Goal: Task Accomplishment & Management: Complete application form

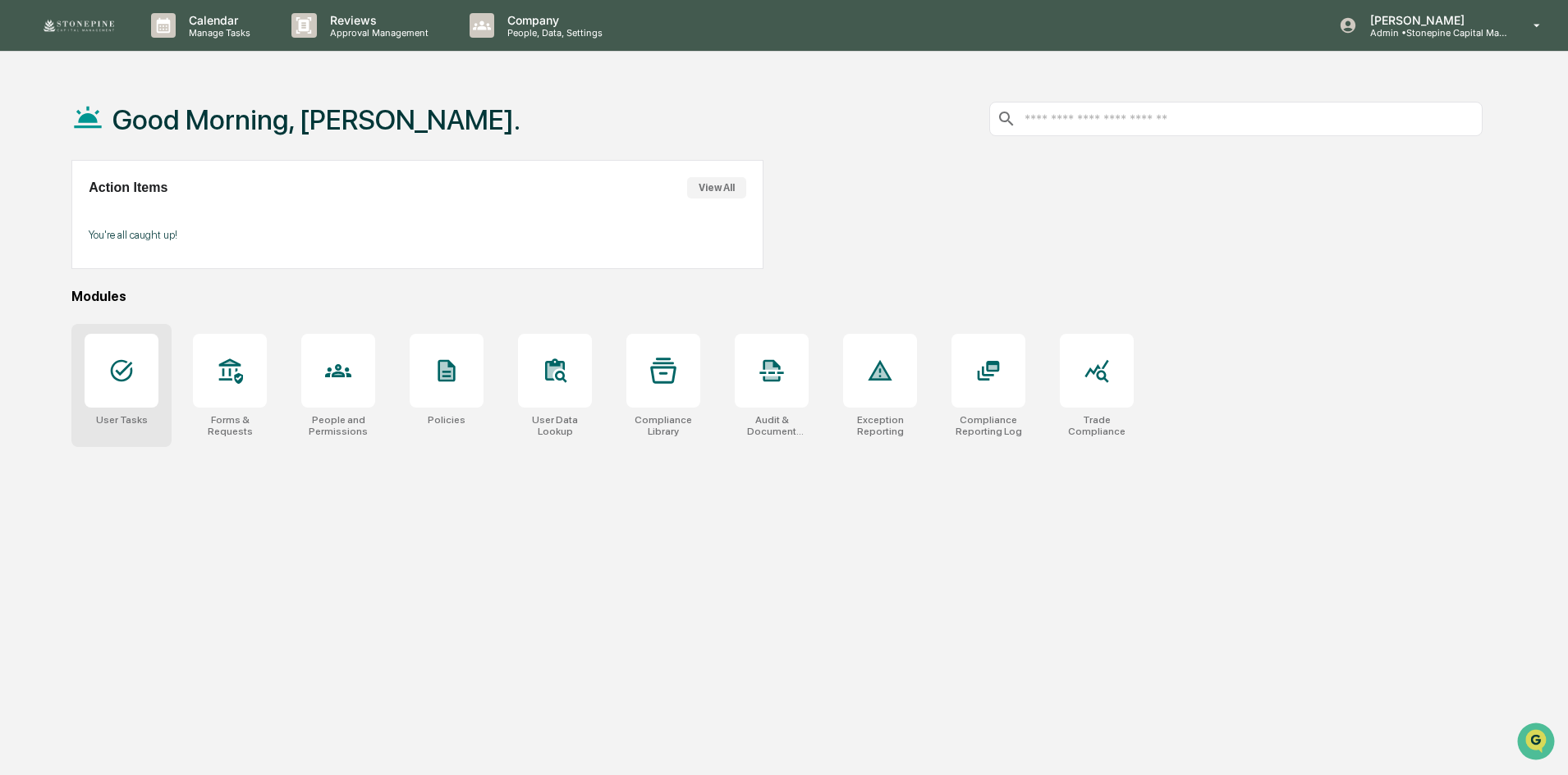
click at [124, 361] on icon at bounding box center [121, 370] width 22 height 22
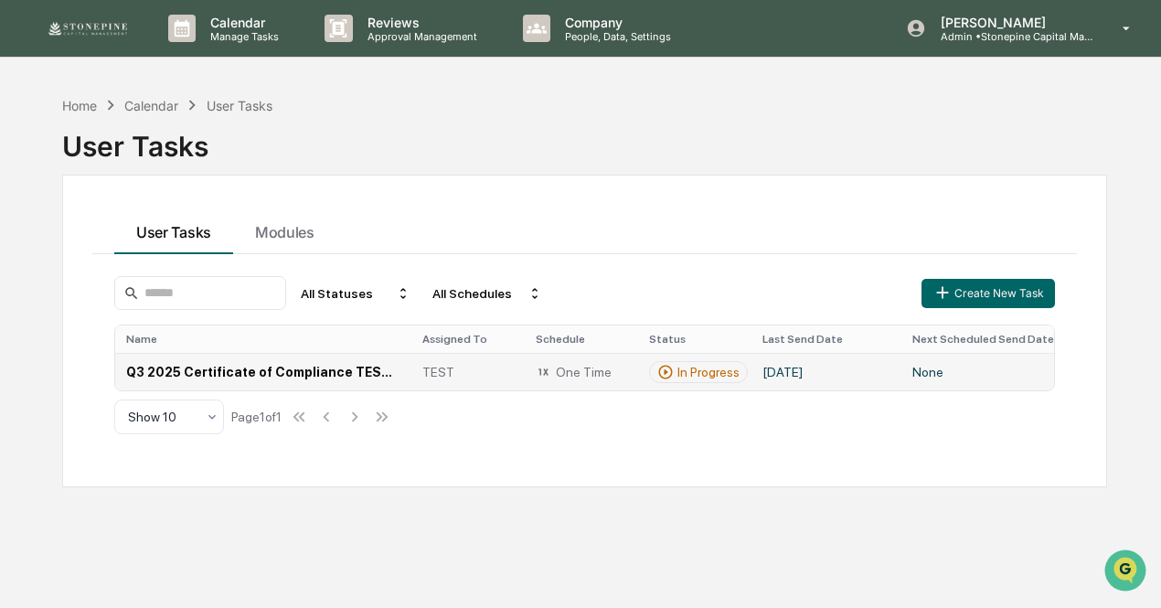
click at [344, 369] on td "Q3 2025 Certificate of Compliance TEST v2" at bounding box center [263, 371] width 296 height 37
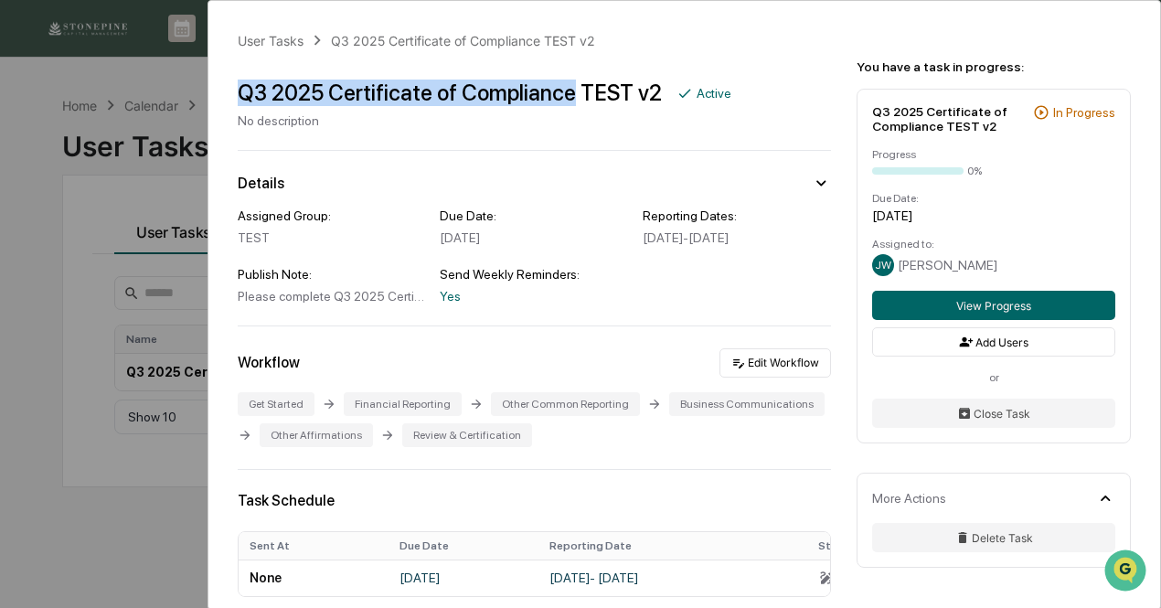
drag, startPoint x: 565, startPoint y: 94, endPoint x: 241, endPoint y: 79, distance: 324.1
click at [241, 80] on div "Q3 2025 Certificate of Compliance TEST v2" at bounding box center [450, 93] width 424 height 27
copy div "Q3 2025 Certificate of Compliance"
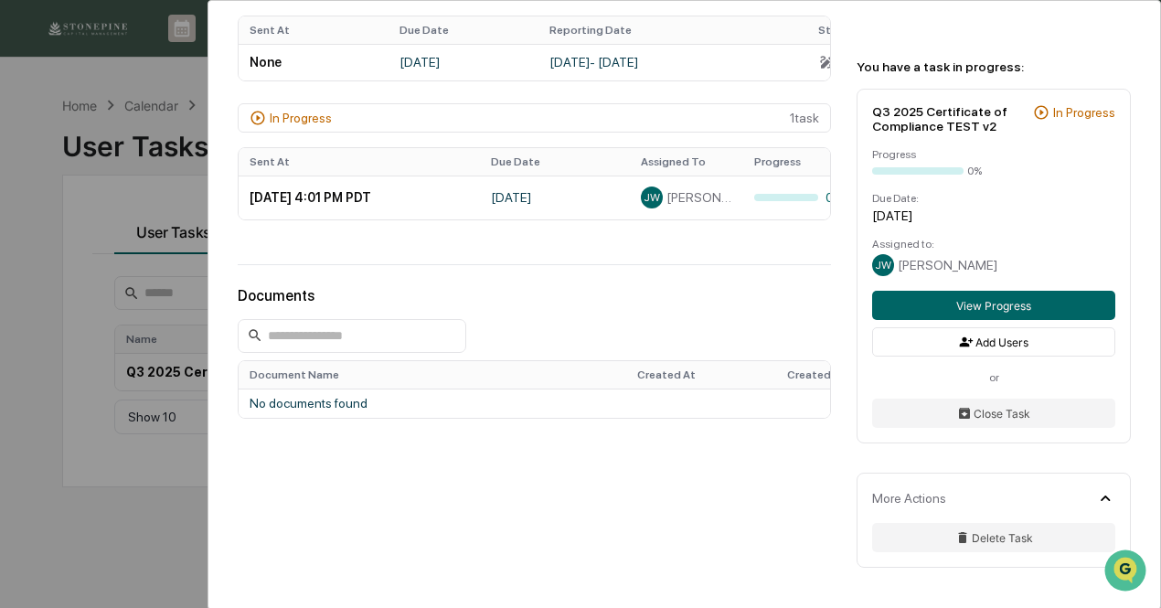
click at [178, 504] on div "User Tasks Q3 2025 Certificate of Compliance TEST v2 Q3 2025 Certificate of Com…" at bounding box center [580, 304] width 1161 height 608
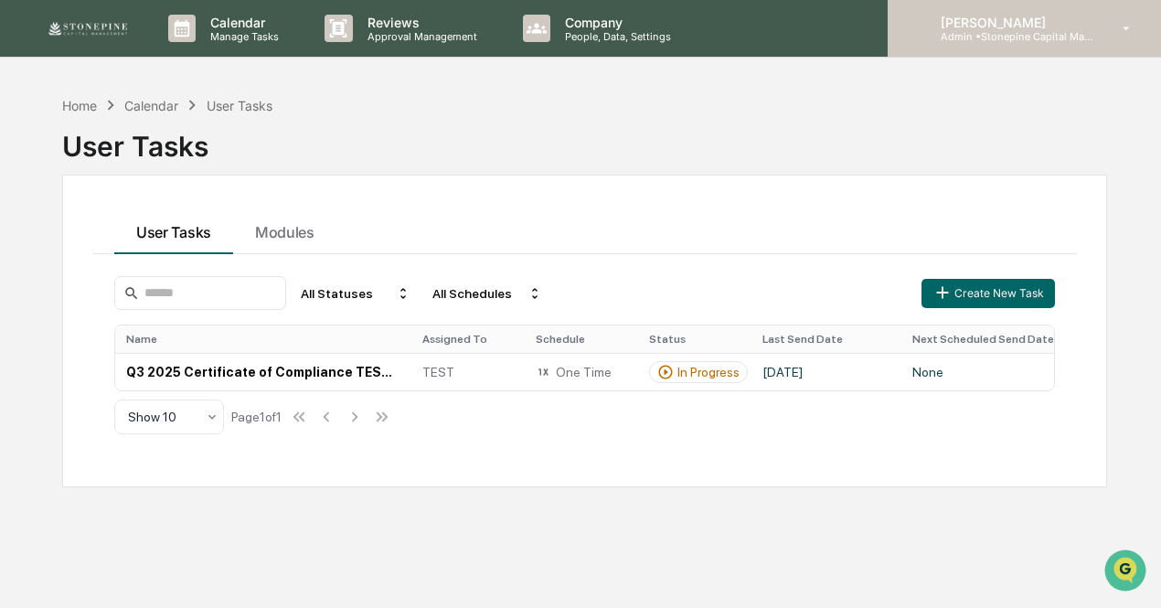
click at [1008, 28] on p "[PERSON_NAME]" at bounding box center [1011, 23] width 170 height 16
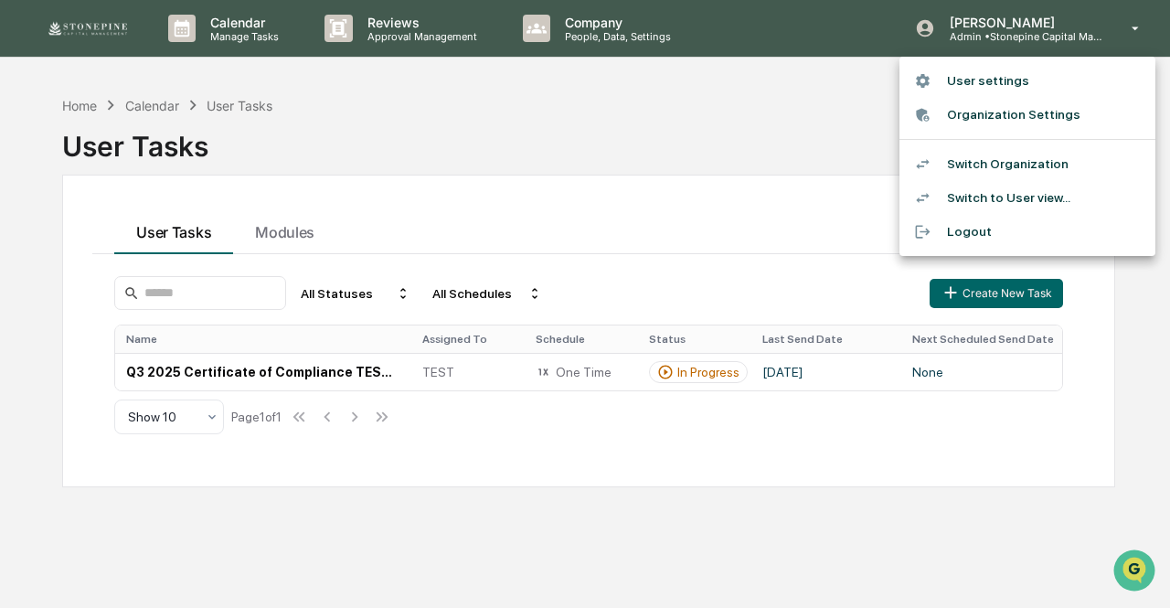
click at [971, 197] on li "Switch to User view..." at bounding box center [1028, 198] width 256 height 34
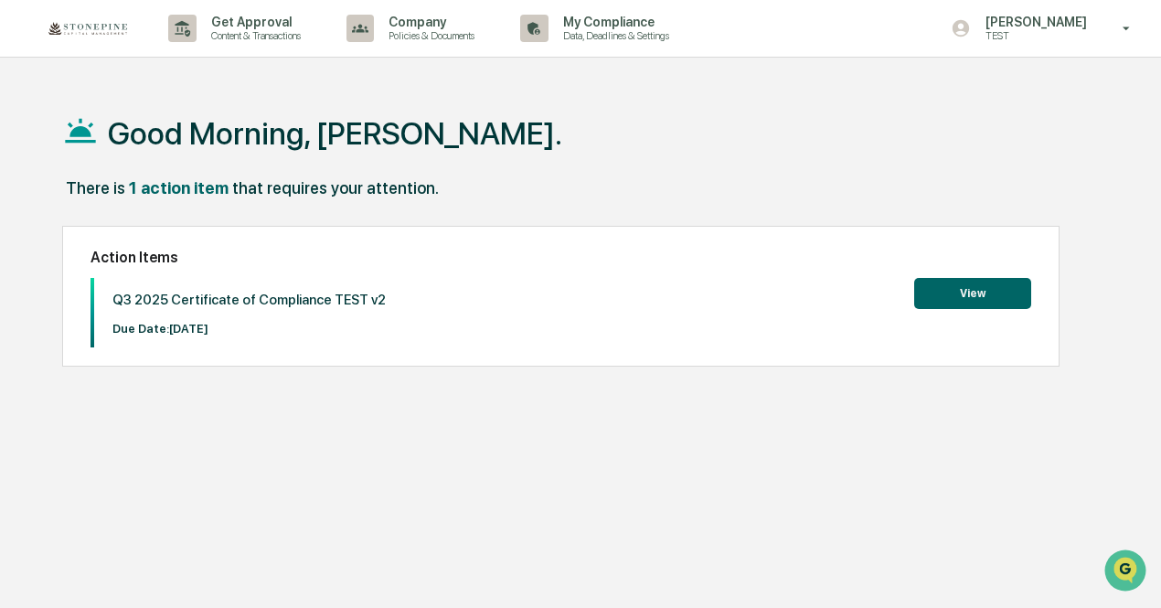
click at [951, 302] on button "View" at bounding box center [972, 293] width 117 height 31
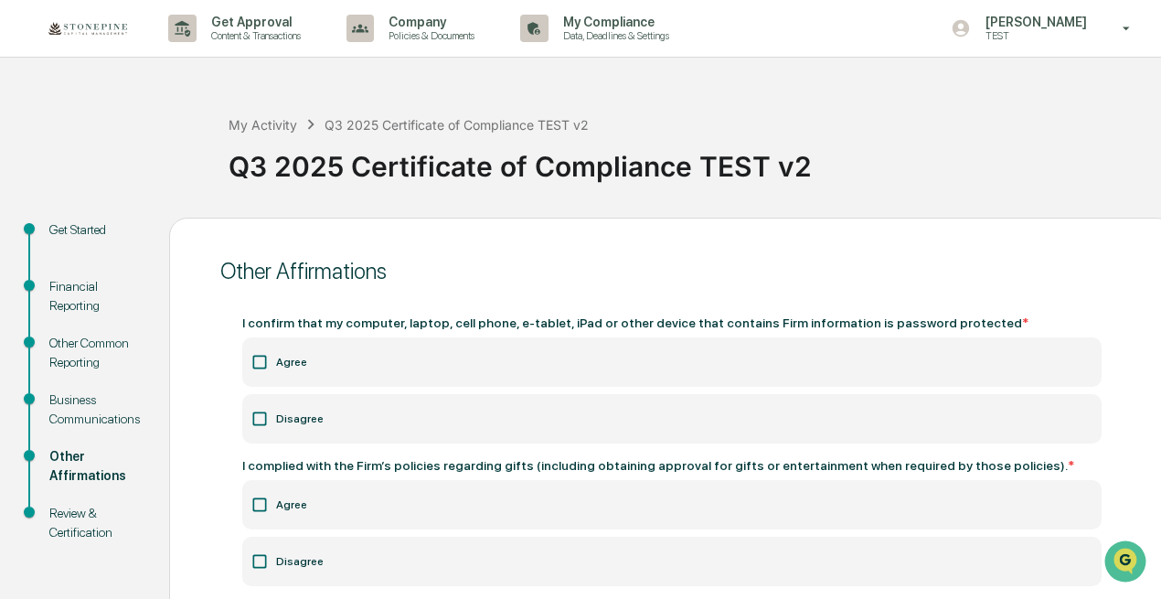
click at [99, 409] on div "Business Communications" at bounding box center [94, 409] width 91 height 38
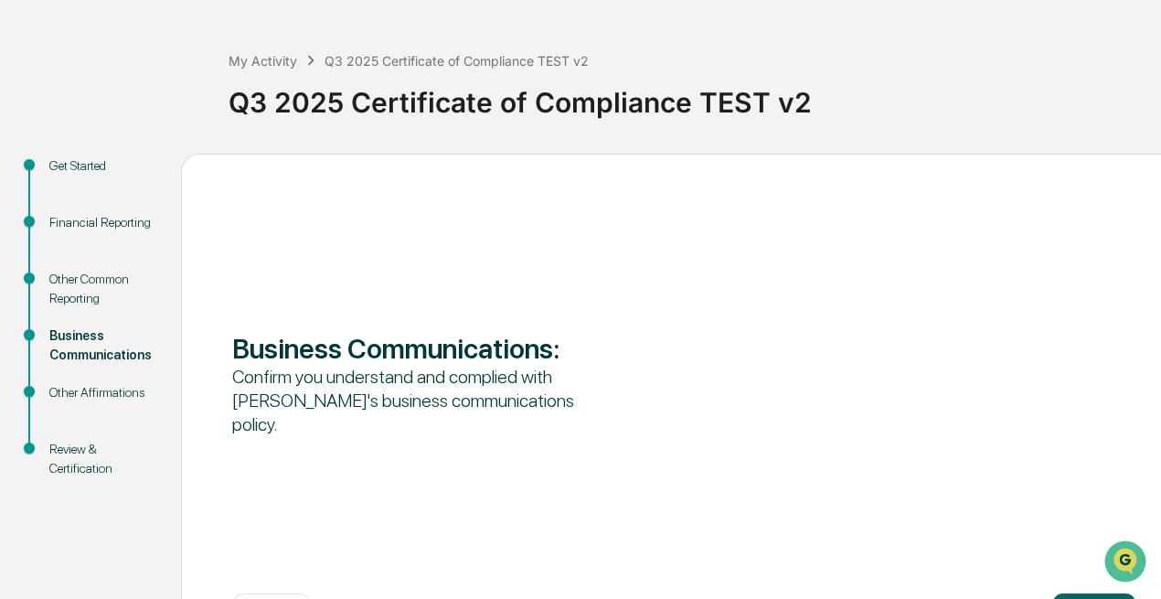
scroll to position [137, 0]
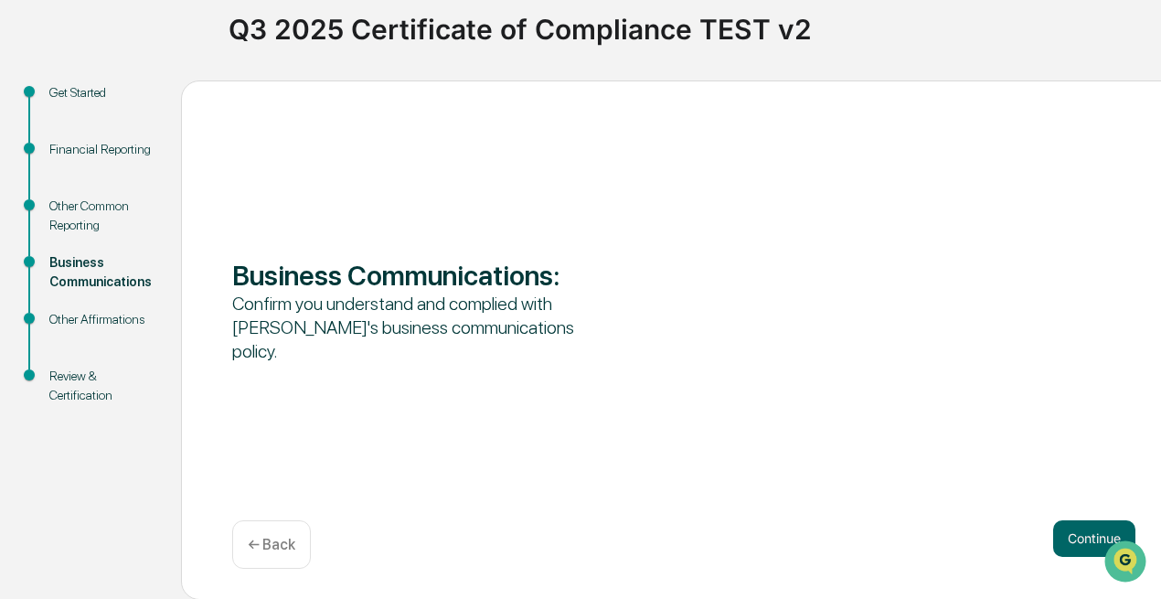
click at [869, 359] on div "Business Communications : Confirm you understand and complied with Stonepine's …" at bounding box center [684, 339] width 1006 height 519
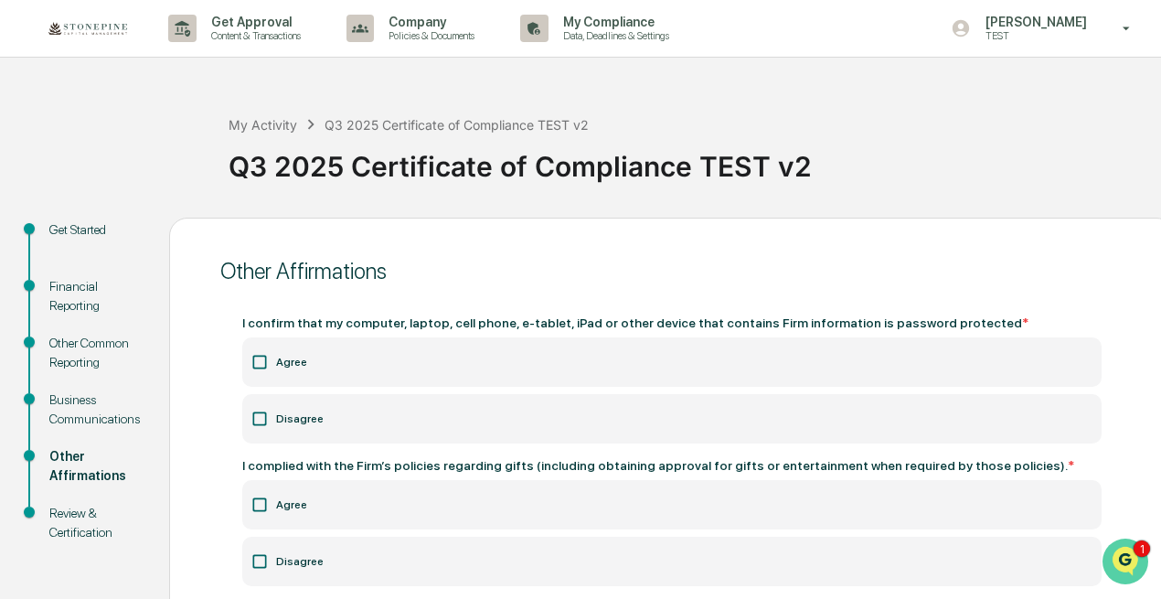
click at [1138, 560] on img "Open customer support" at bounding box center [1126, 561] width 46 height 37
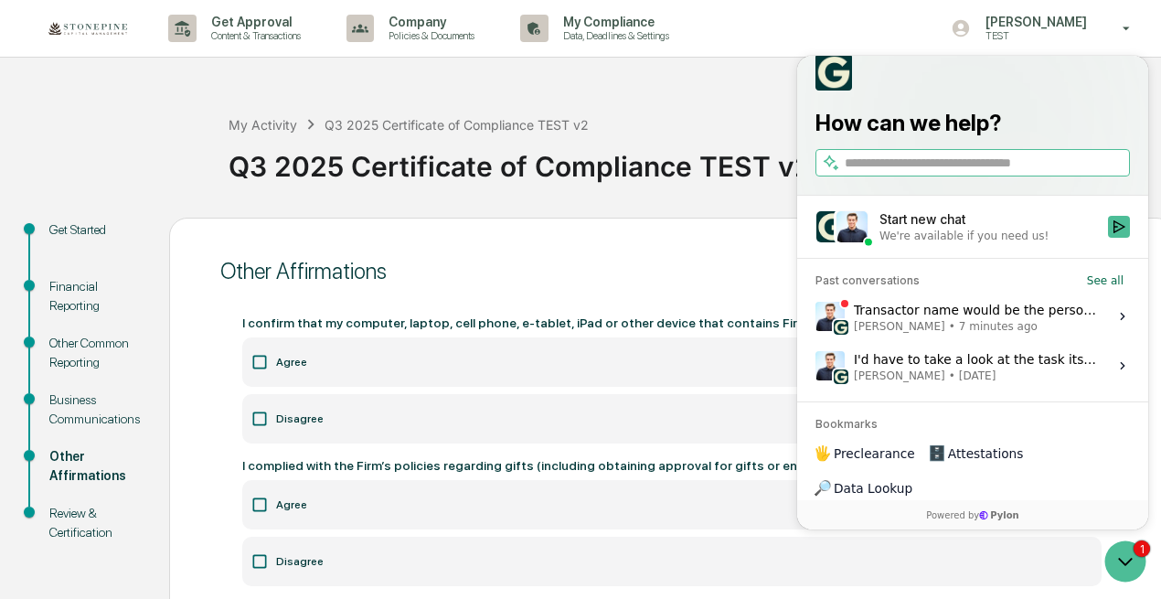
click at [996, 334] on span "7 minutes ago" at bounding box center [998, 326] width 79 height 15
click at [816, 317] on button "View issue" at bounding box center [815, 316] width 1 height 1
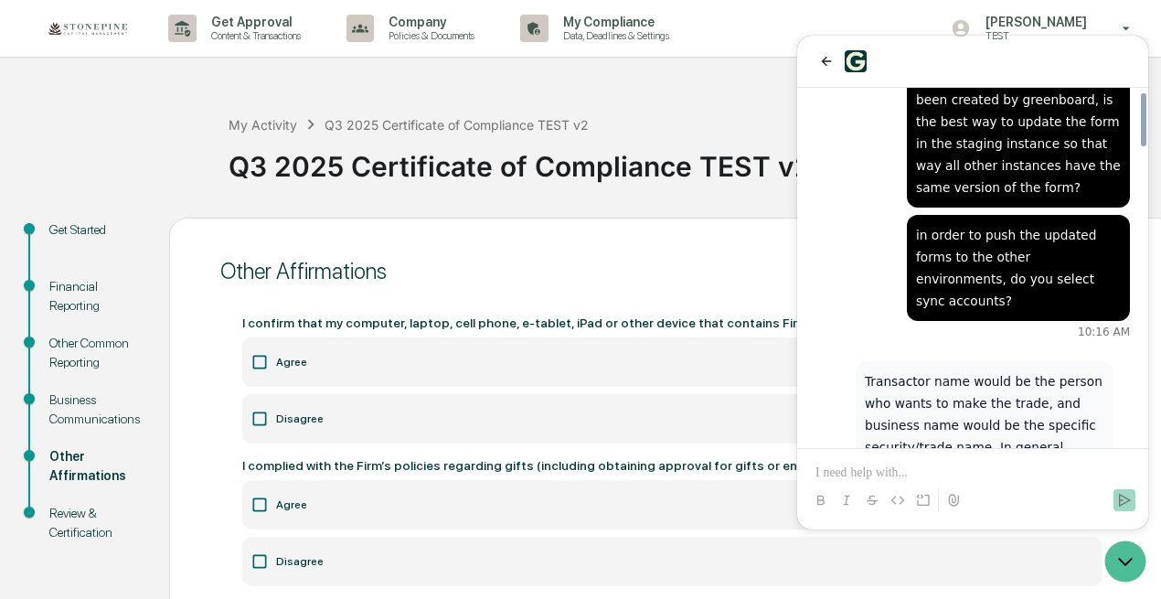
scroll to position [1837, 0]
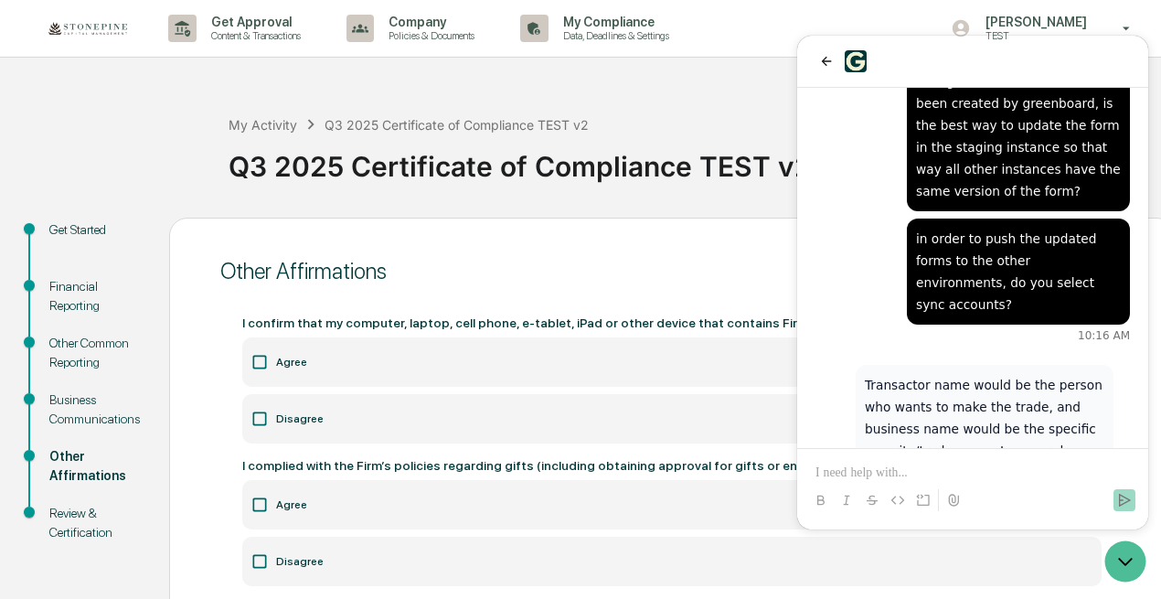
click at [1010, 482] on p at bounding box center [973, 473] width 315 height 18
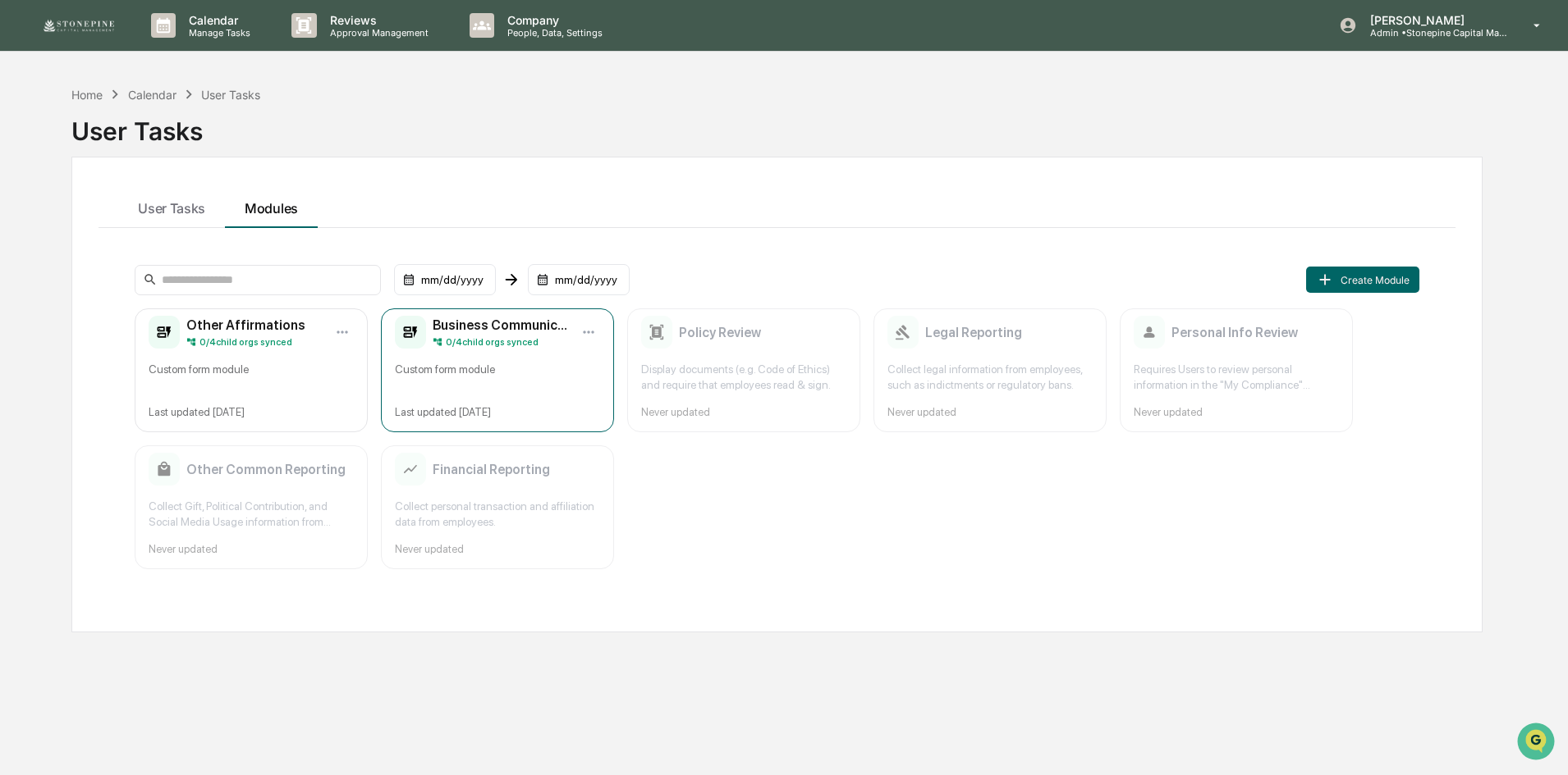
click at [541, 401] on div "Business Communications 0 / 4 child orgs synced Custom form module Last updated…" at bounding box center [497, 370] width 233 height 124
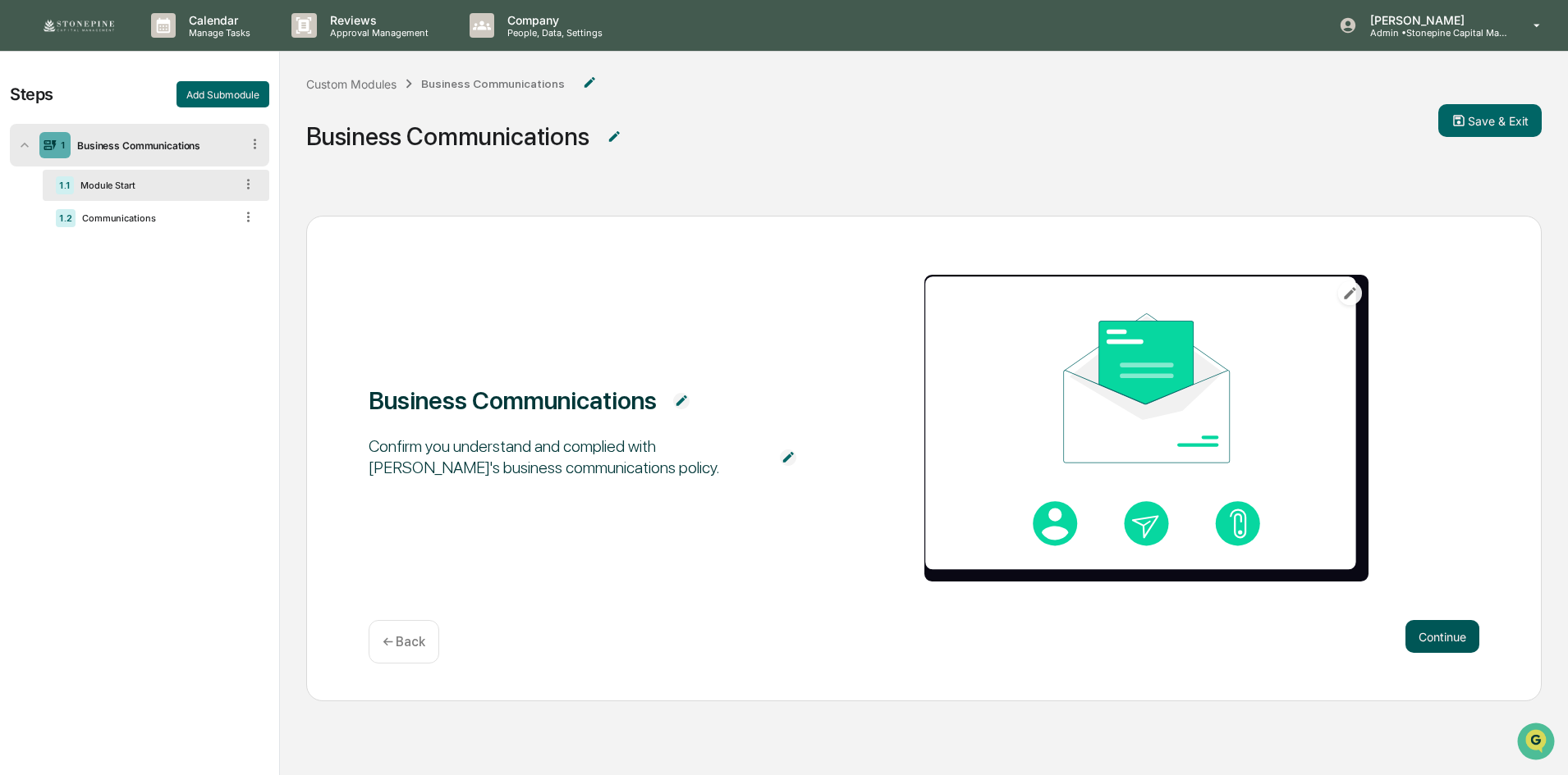
click at [1475, 640] on button "Continue" at bounding box center [1442, 636] width 74 height 33
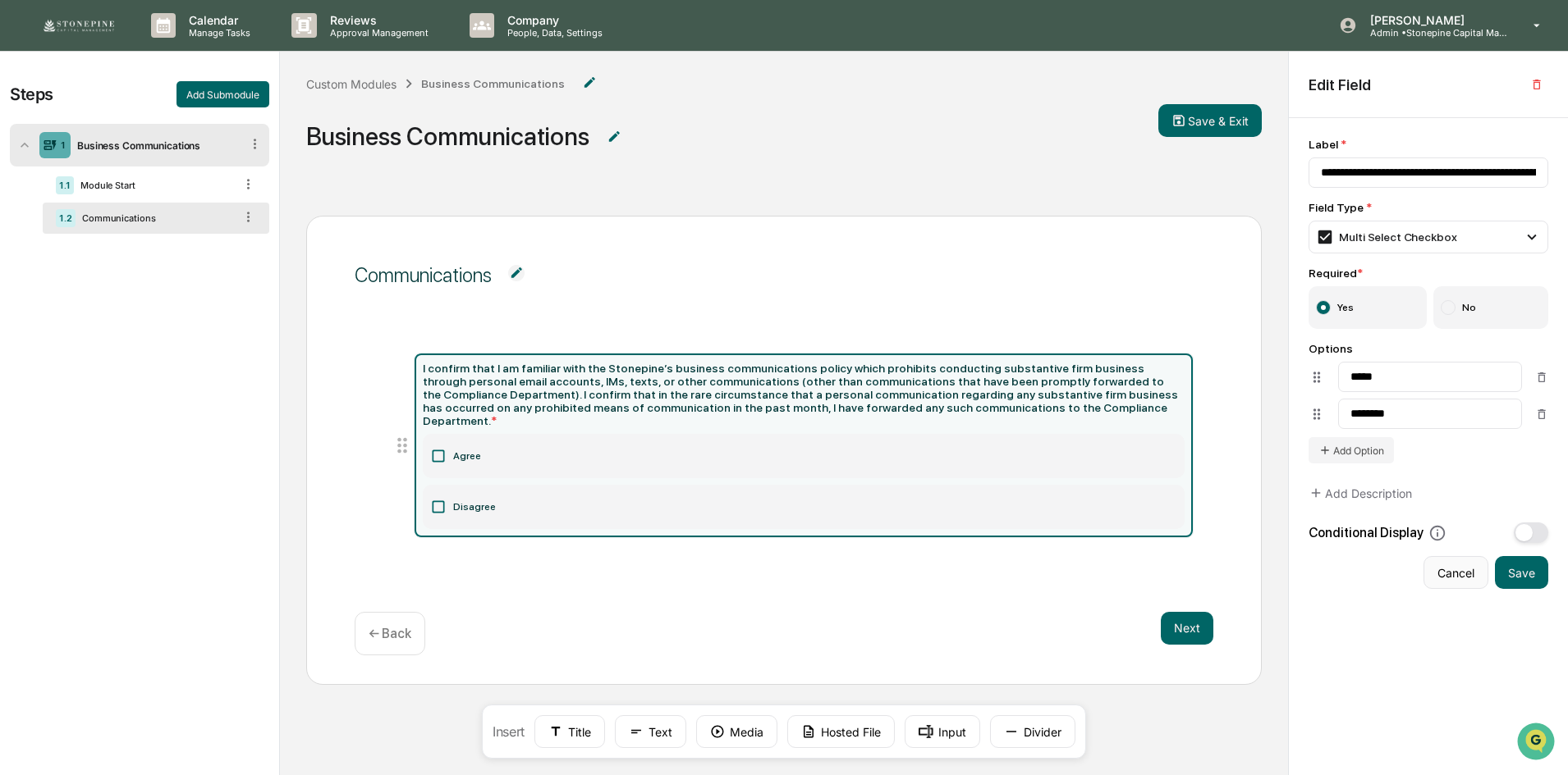
click at [1460, 563] on button "Cancel" at bounding box center [1456, 572] width 65 height 33
click at [1229, 114] on button "Save & Exit" at bounding box center [1209, 120] width 103 height 33
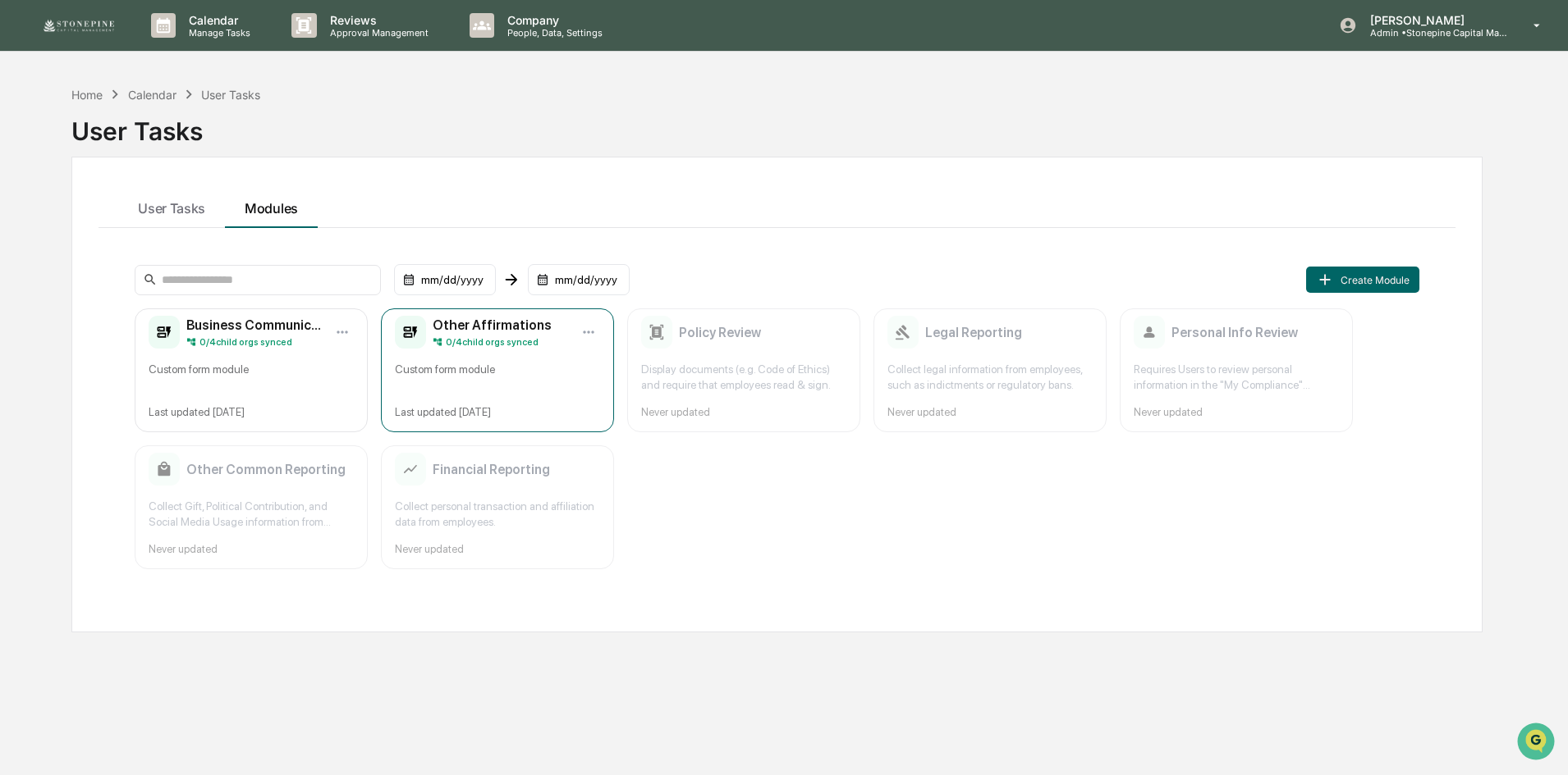
click at [513, 380] on div "Custom form module" at bounding box center [497, 377] width 206 height 31
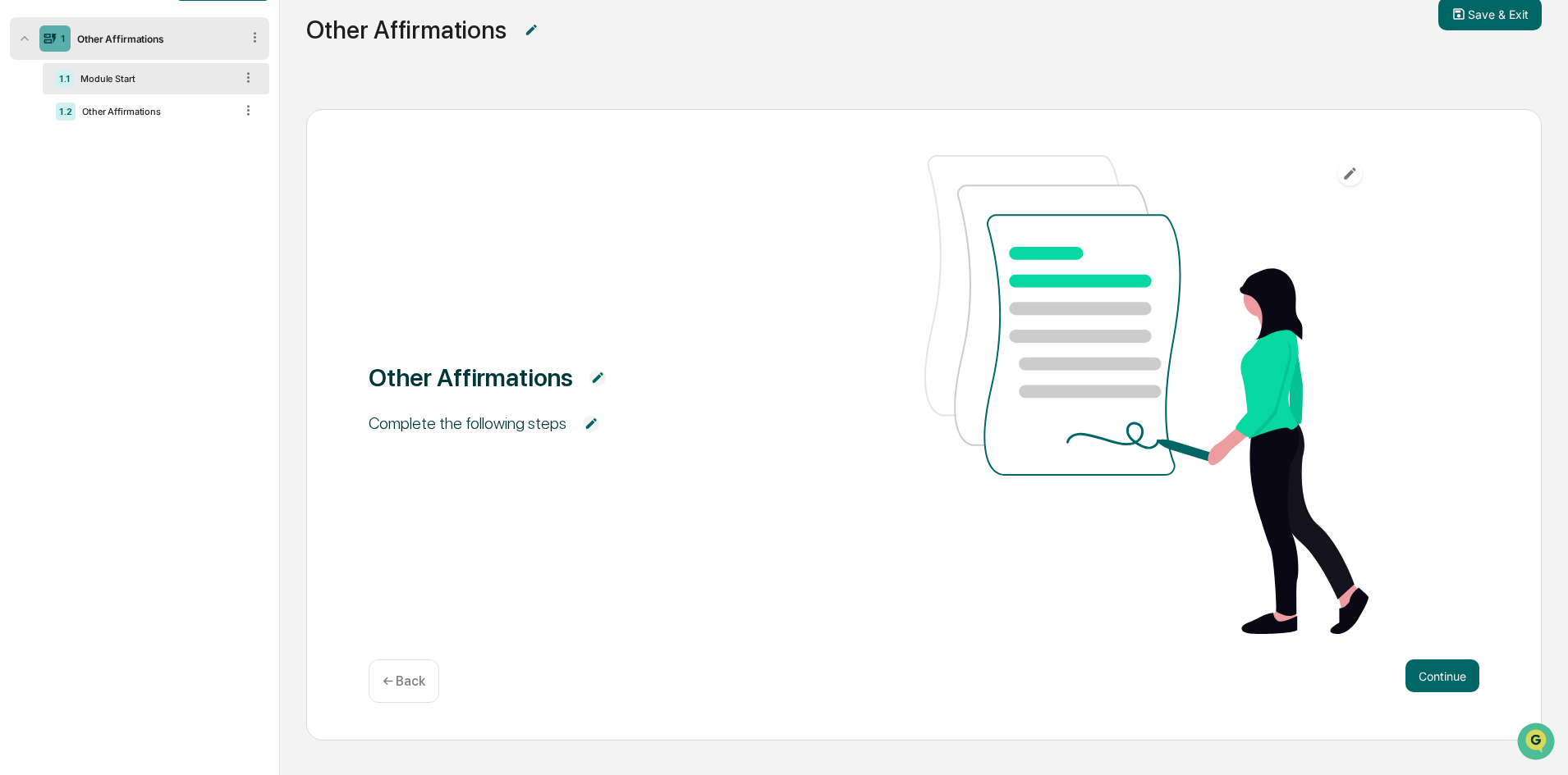
scroll to position [110, 0]
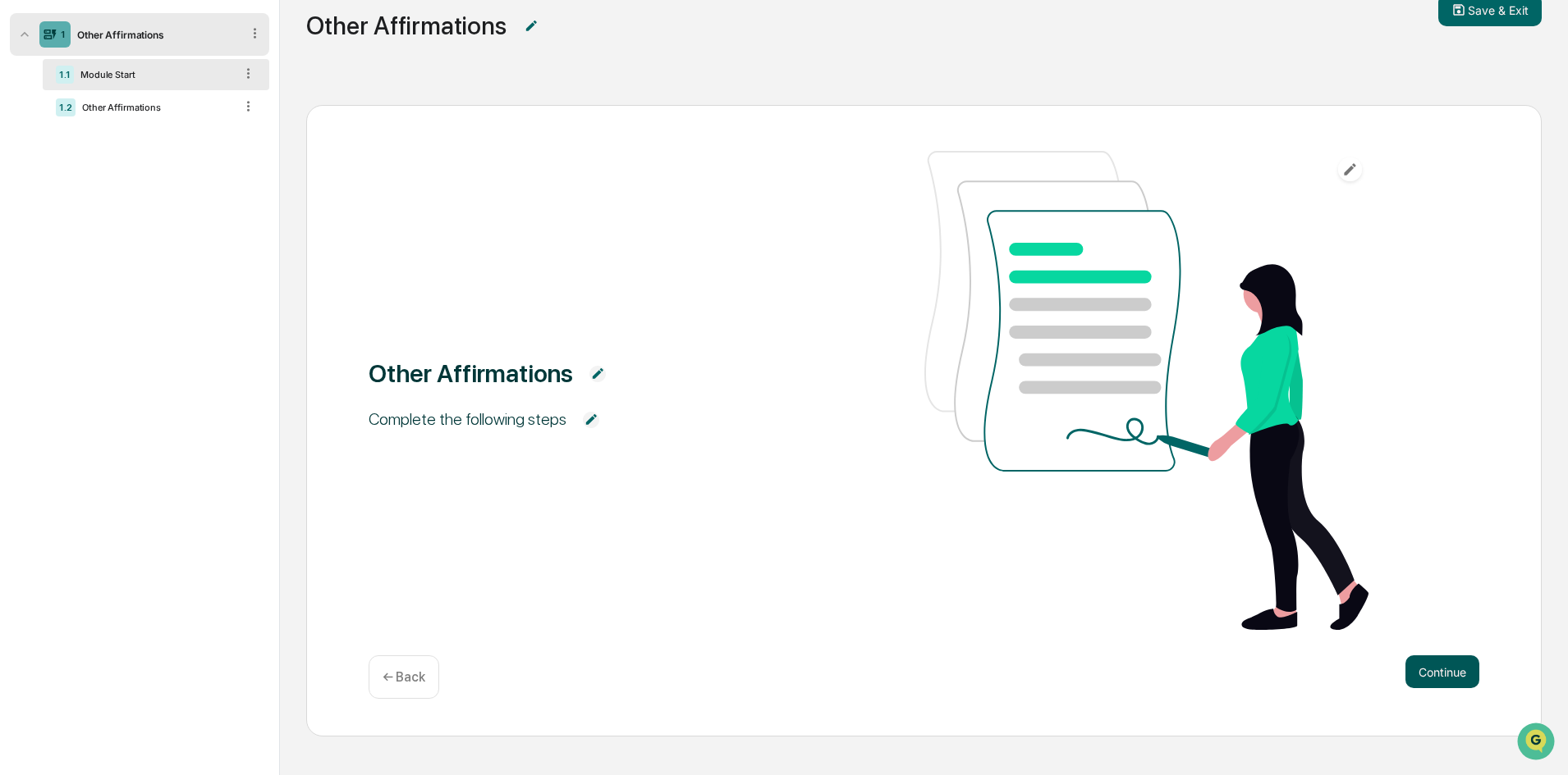
click at [1453, 684] on button "Continue" at bounding box center [1442, 672] width 74 height 33
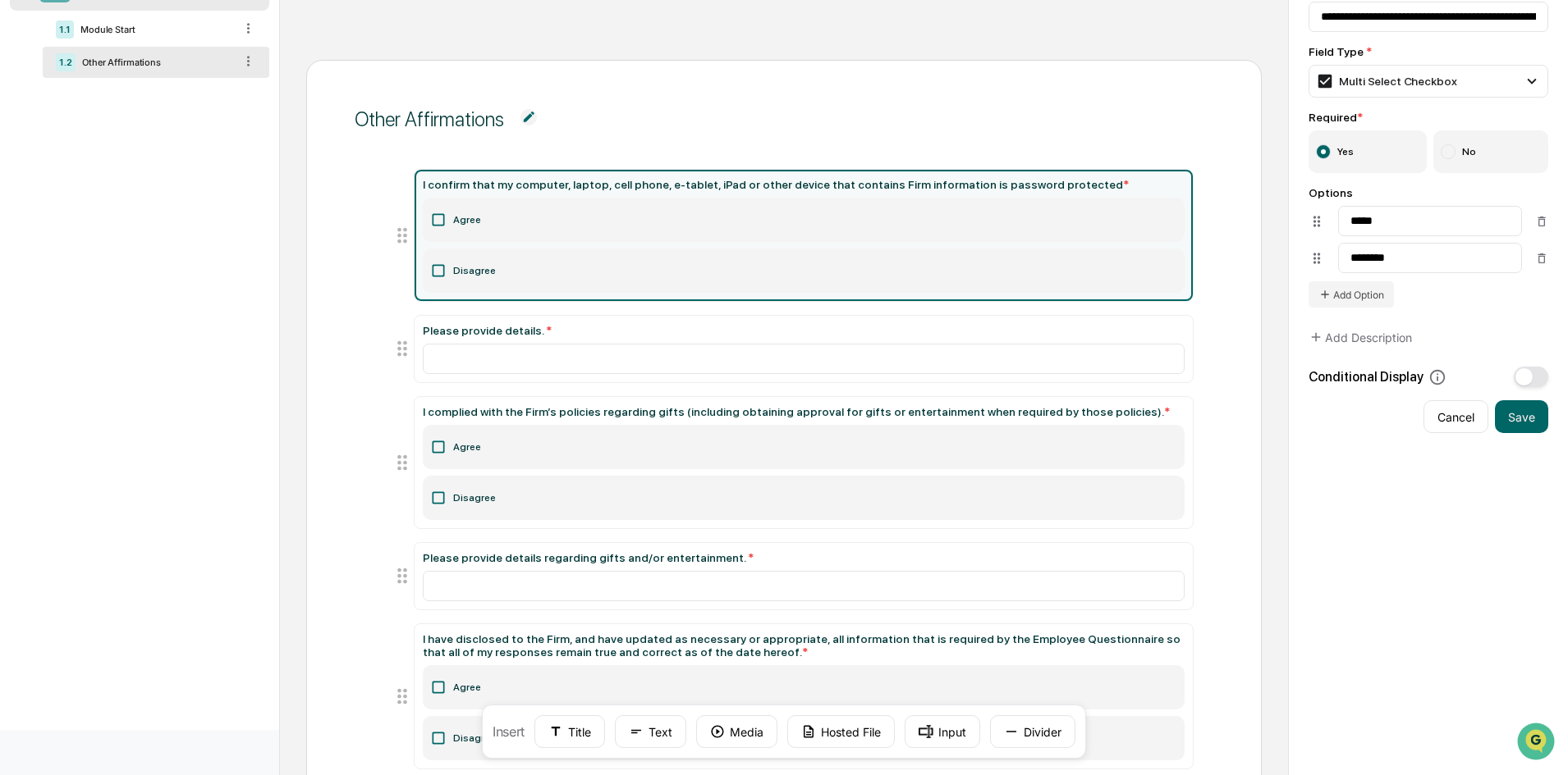
scroll to position [0, 0]
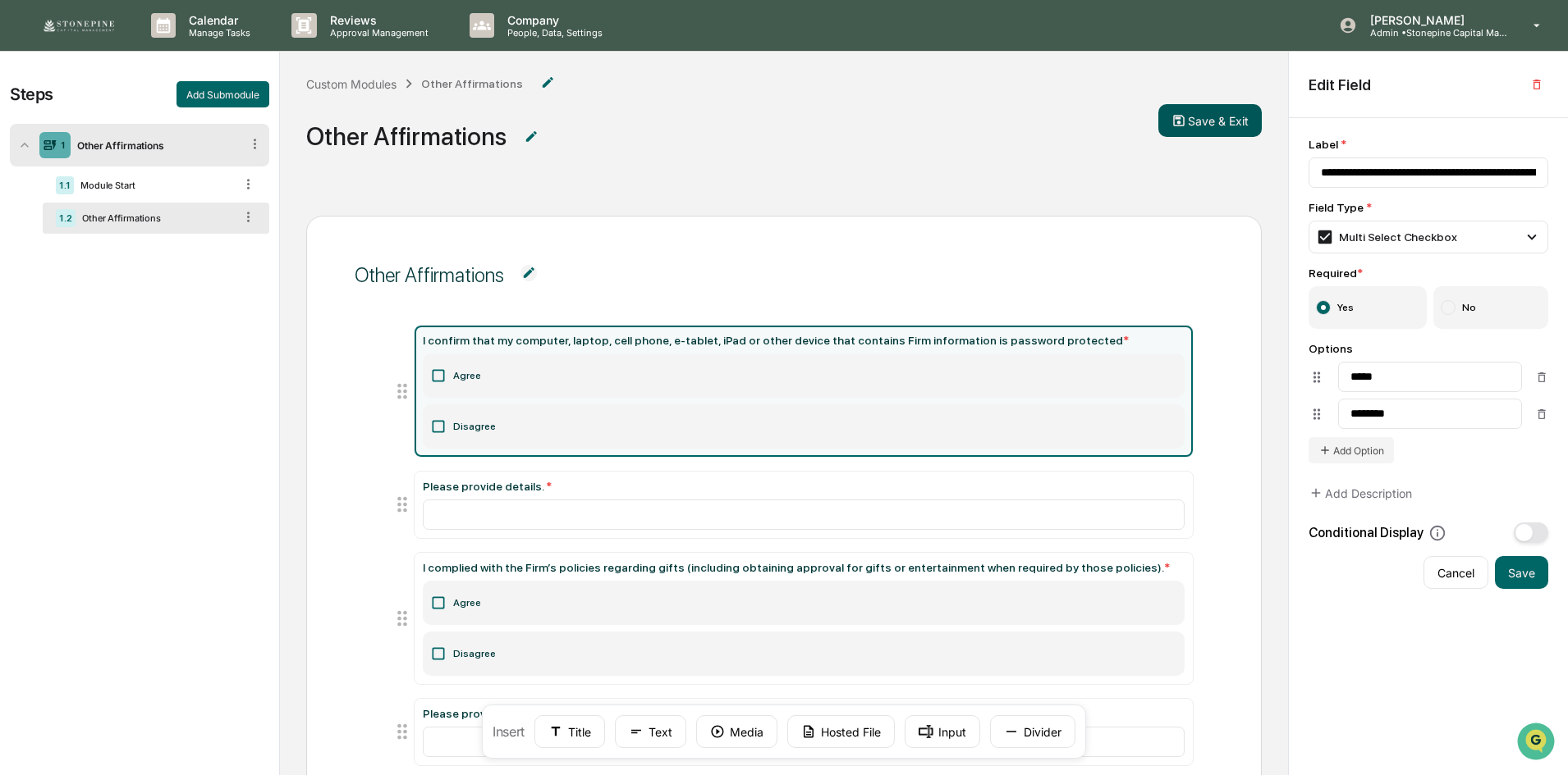
click at [1220, 117] on button "Save & Exit" at bounding box center [1209, 120] width 103 height 33
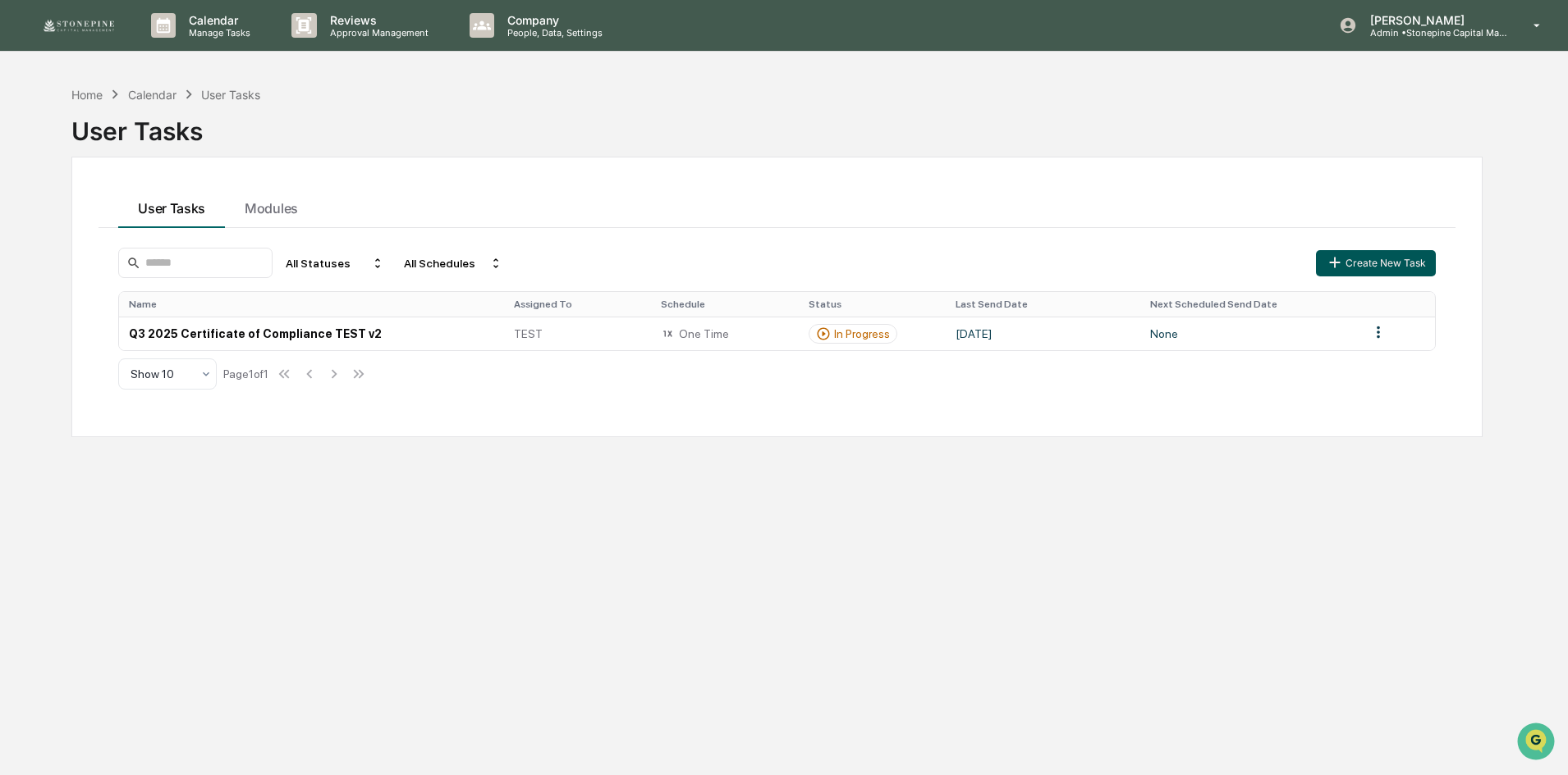
click at [1424, 257] on button "Create New Task" at bounding box center [1376, 263] width 120 height 26
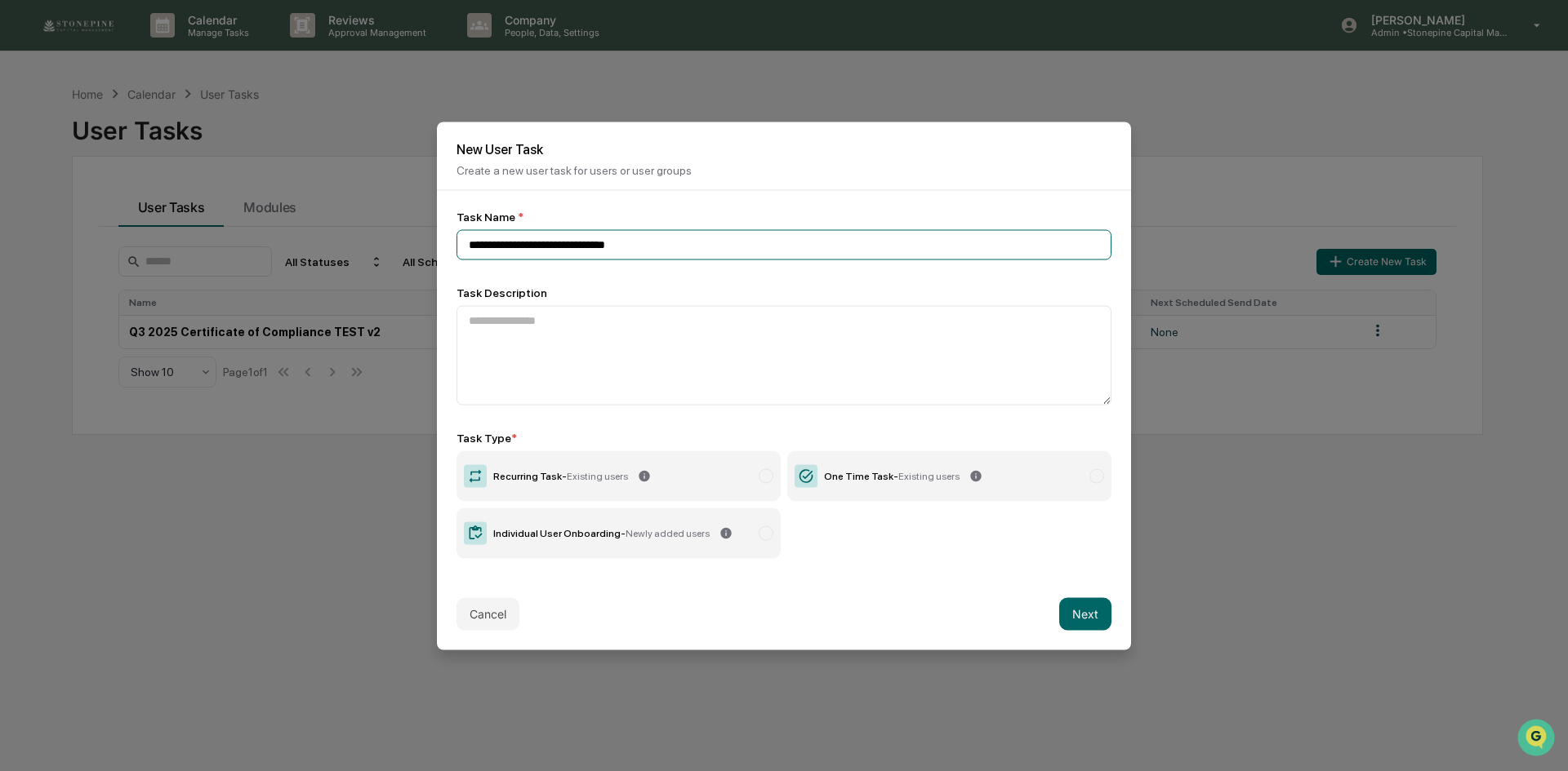
type input "**********"
click at [924, 477] on span "Existing users" at bounding box center [929, 476] width 62 height 12
click at [1093, 623] on button "Next" at bounding box center [1085, 613] width 53 height 33
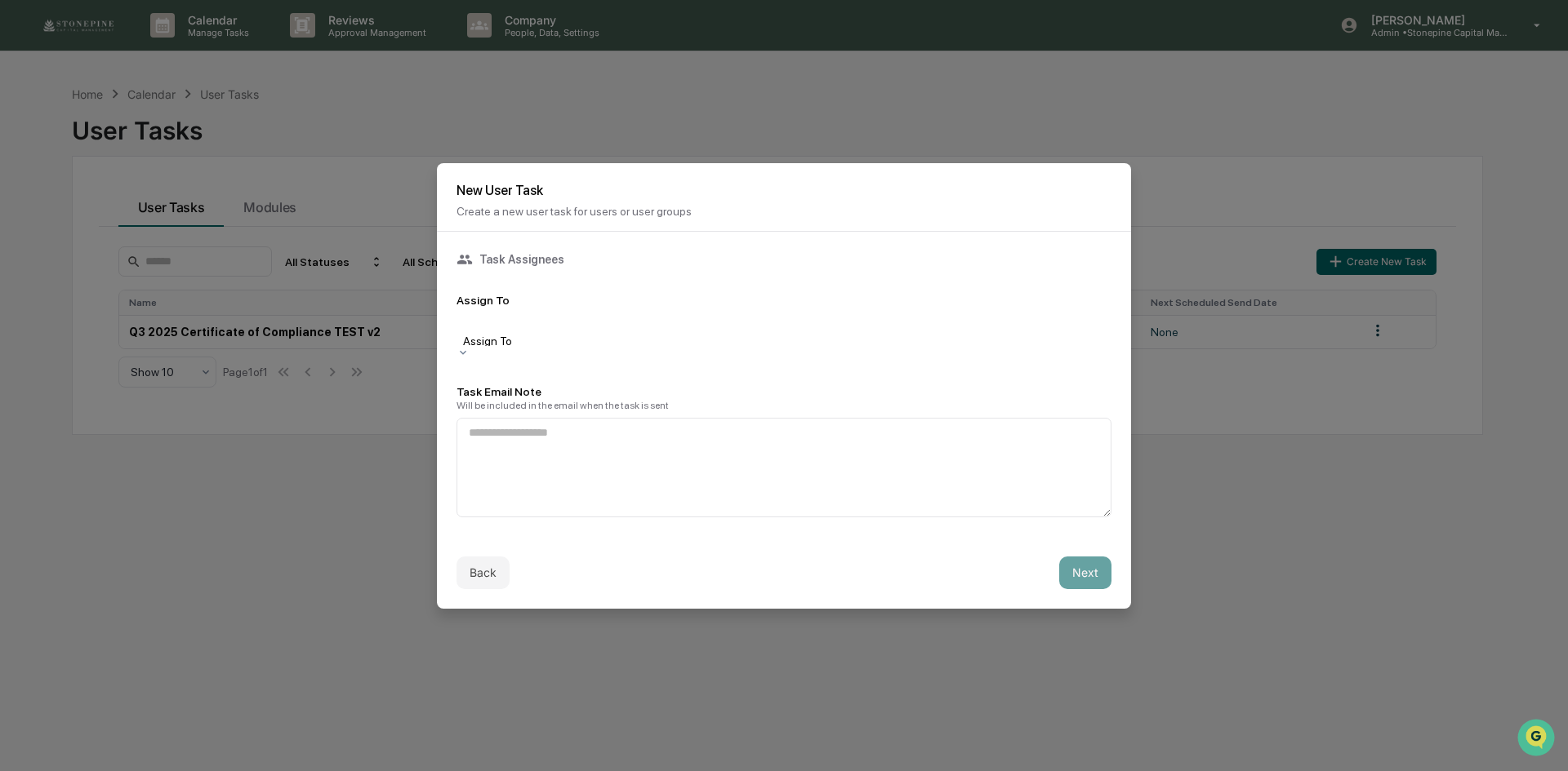
click at [639, 323] on div at bounding box center [783, 325] width 638 height 16
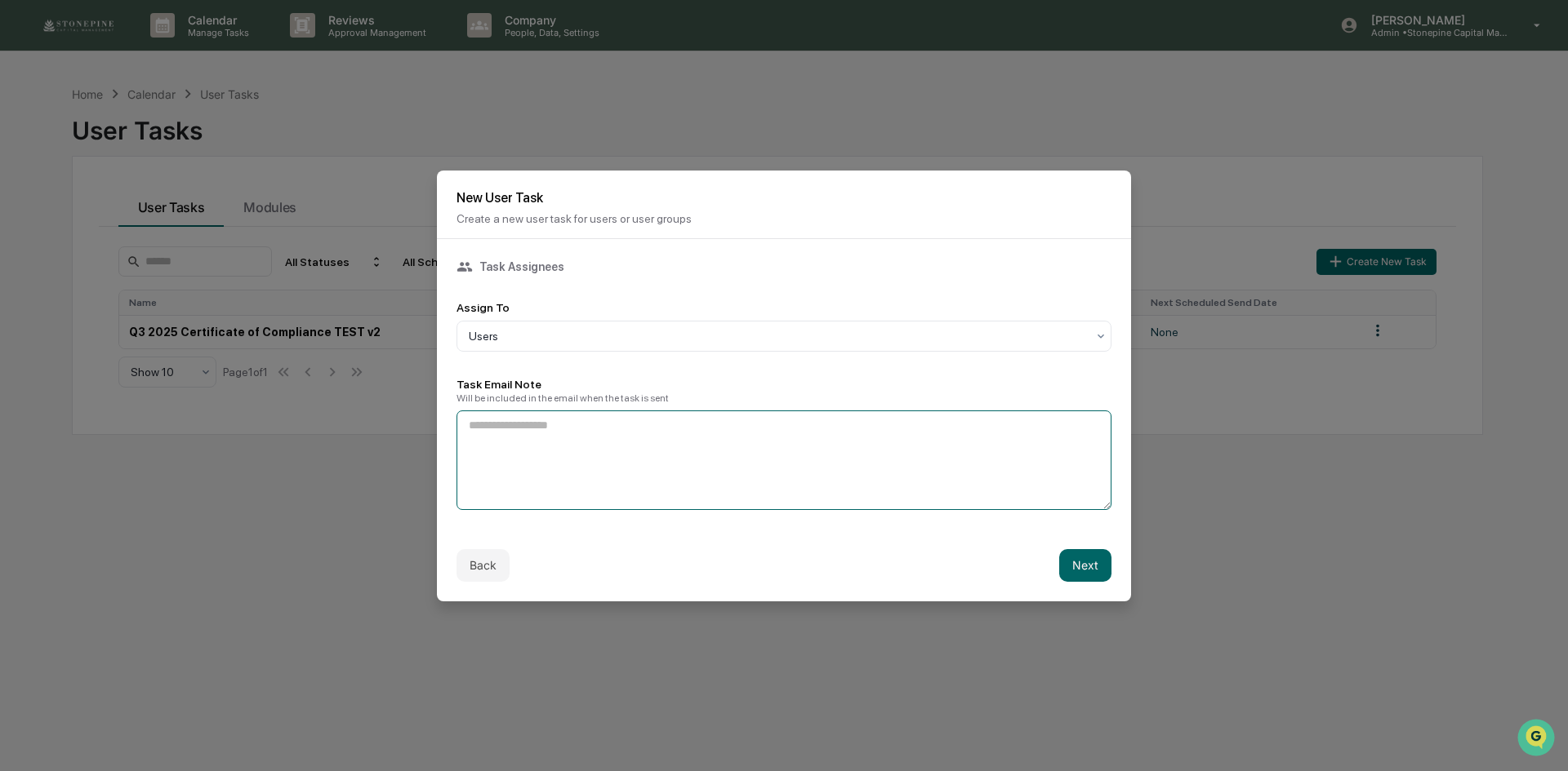
click at [806, 484] on textarea at bounding box center [783, 460] width 655 height 100
click at [865, 419] on textarea "**********" at bounding box center [780, 460] width 646 height 100
click at [852, 422] on textarea "**********" at bounding box center [780, 460] width 646 height 100
click at [921, 419] on textarea "**********" at bounding box center [780, 460] width 646 height 100
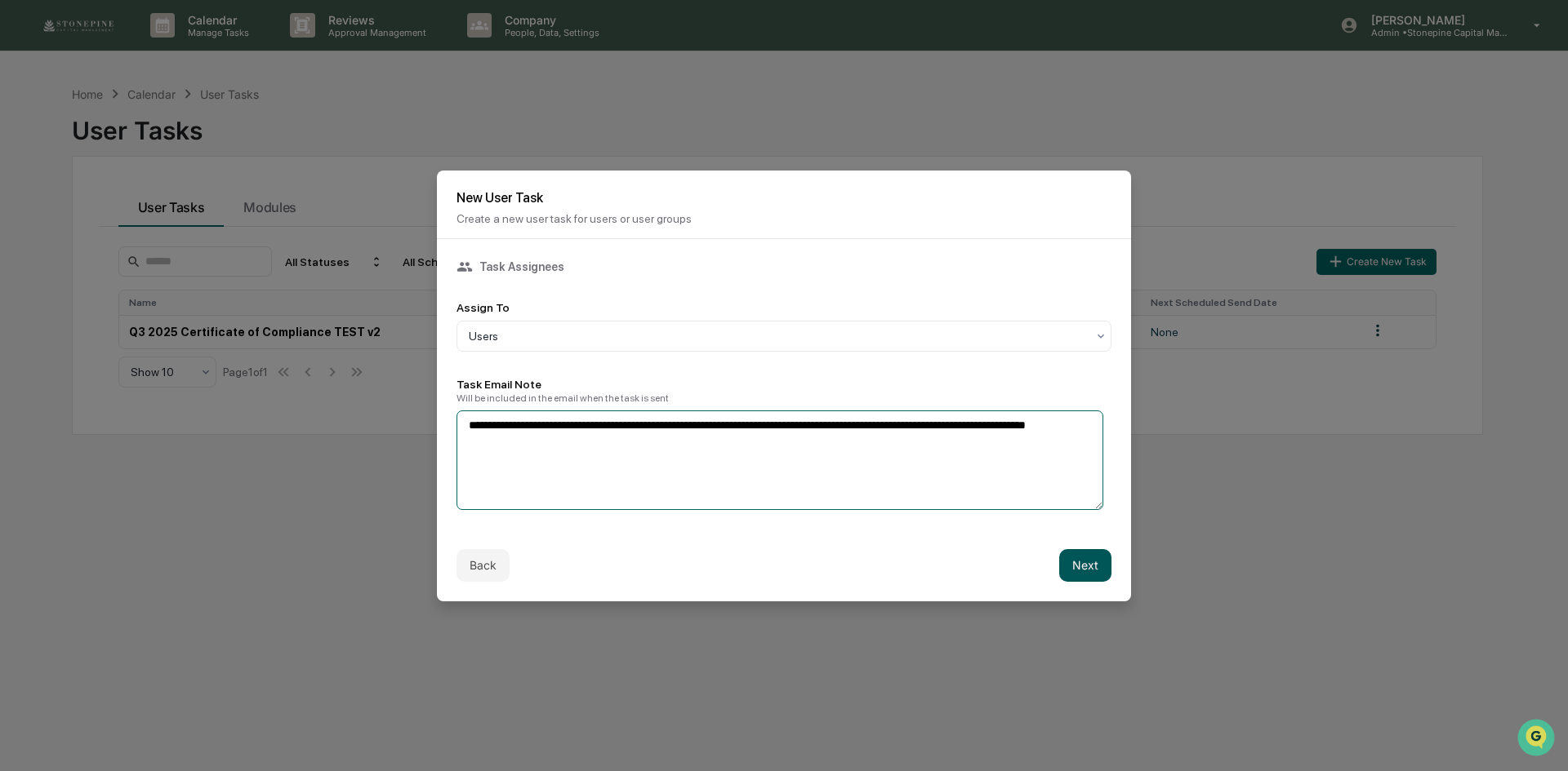
type textarea "**********"
click at [1072, 552] on button "Next" at bounding box center [1085, 565] width 53 height 33
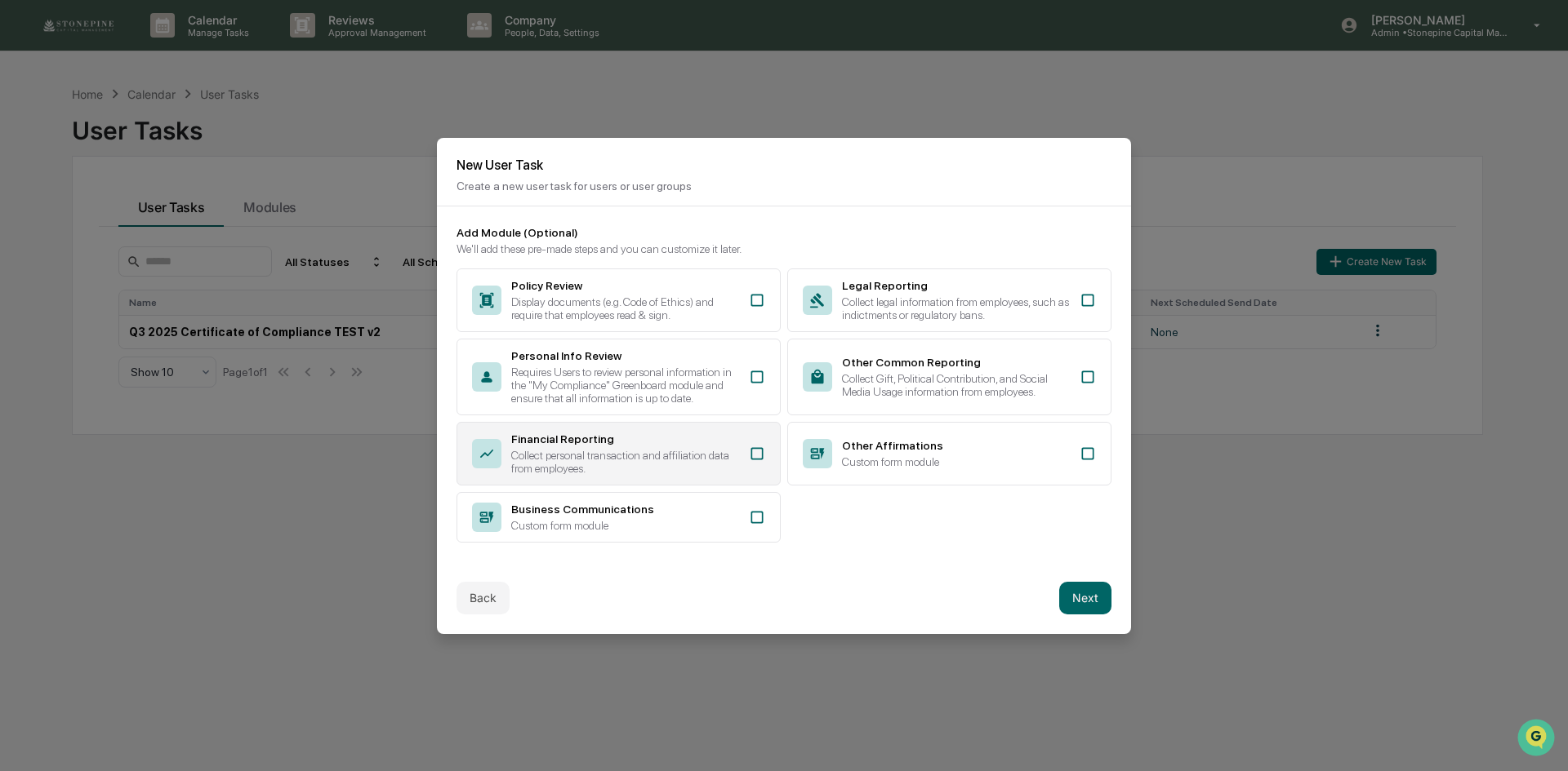
click at [760, 445] on icon at bounding box center [757, 453] width 16 height 16
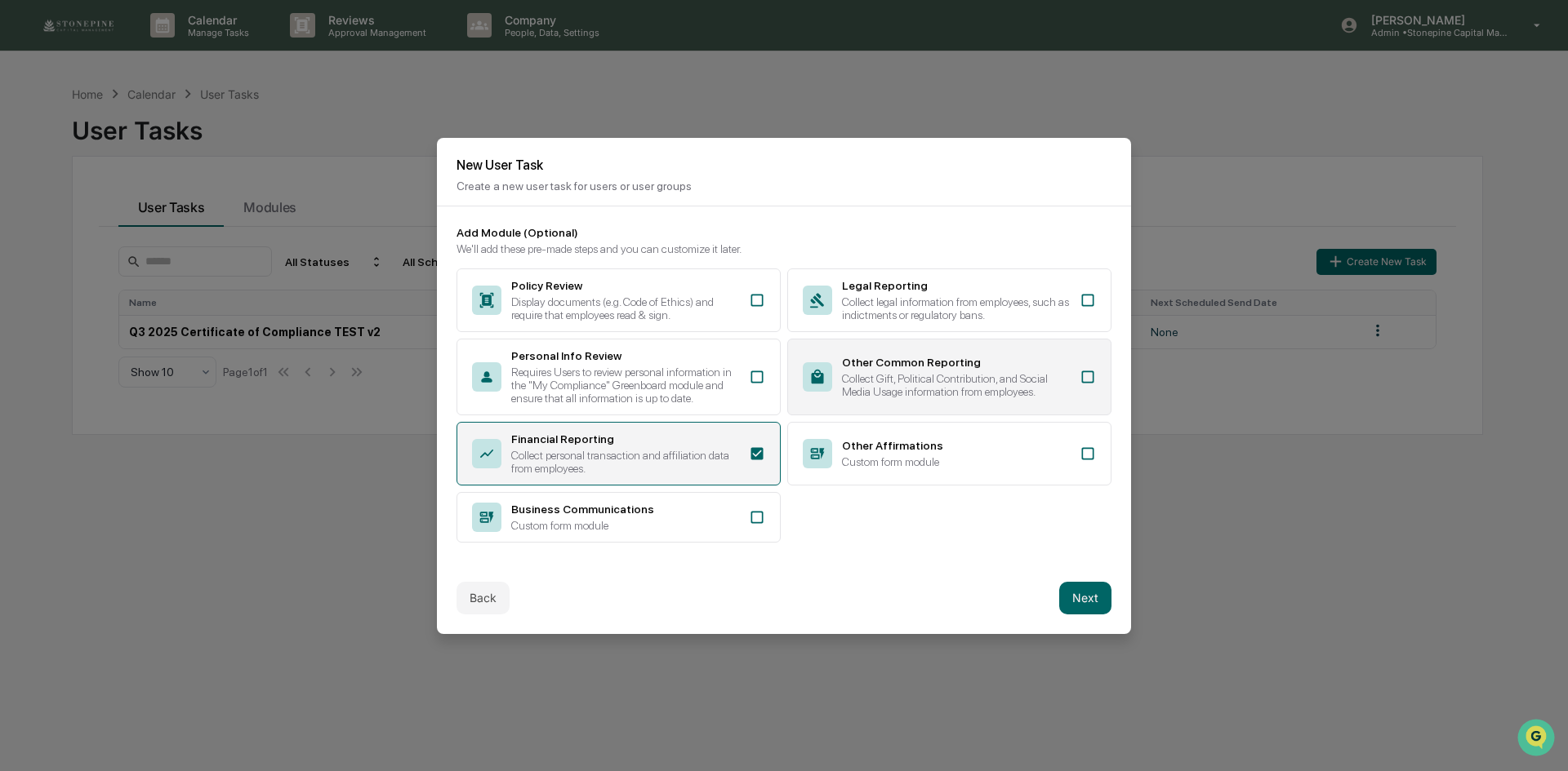
click at [980, 365] on div "Other Common Reporting Collect Gift, Political Contribution, and Social Media U…" at bounding box center [955, 377] width 228 height 43
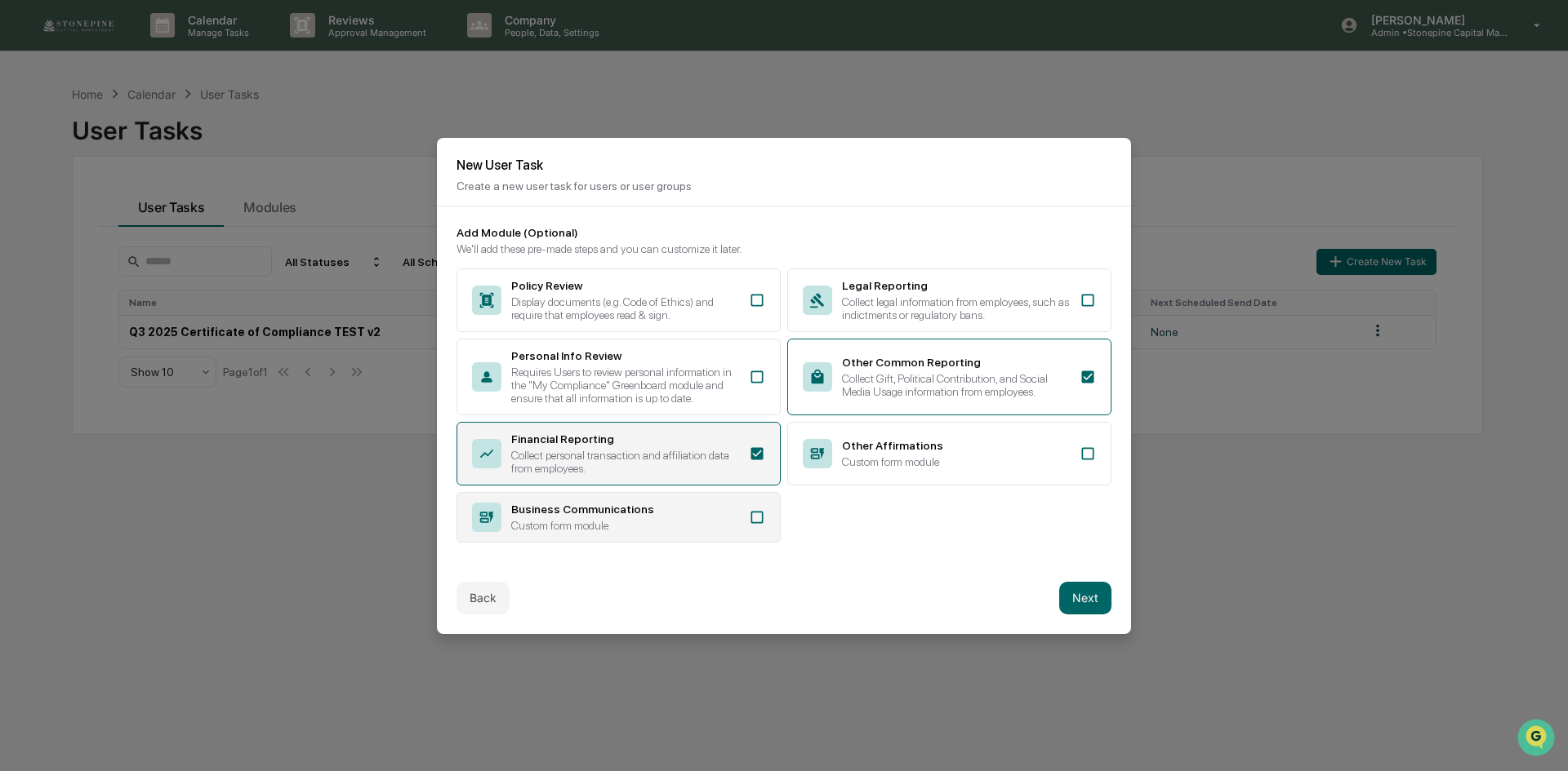
click at [709, 512] on div "Business Communications Custom form module" at bounding box center [624, 517] width 228 height 29
click at [959, 455] on div "Custom form module" at bounding box center [955, 461] width 228 height 13
click at [1072, 600] on button "Next" at bounding box center [1085, 598] width 53 height 33
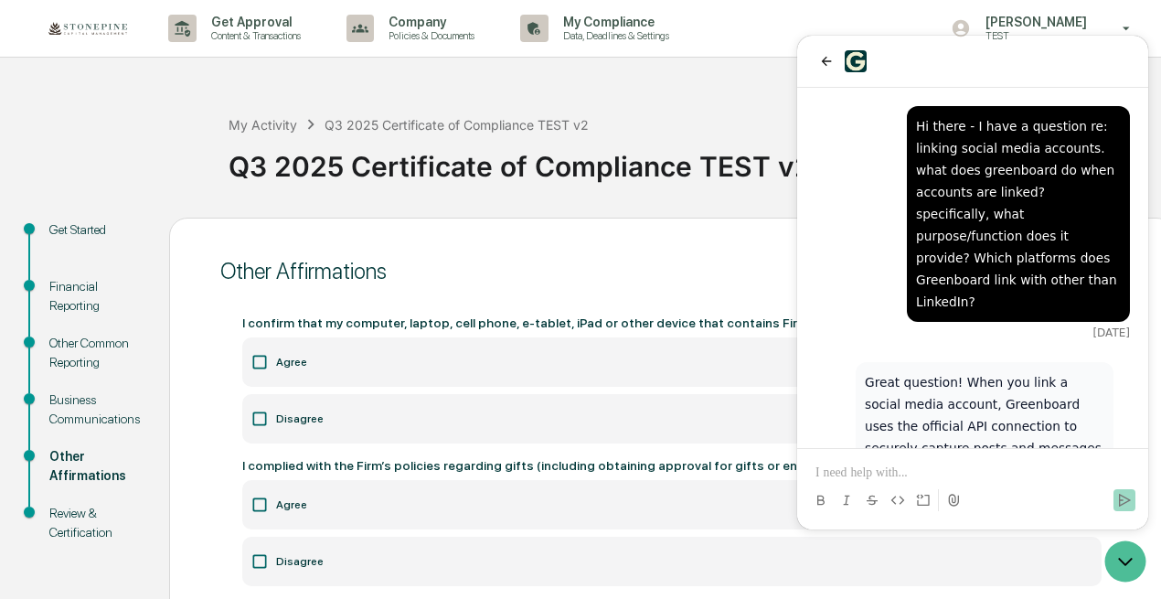
scroll to position [2100, 0]
